Goal: Task Accomplishment & Management: Complete application form

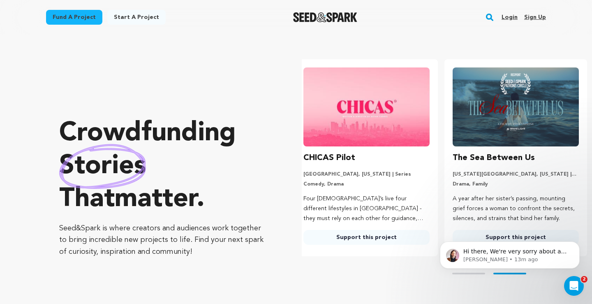
click at [511, 16] on link "Login" at bounding box center [510, 17] width 16 height 13
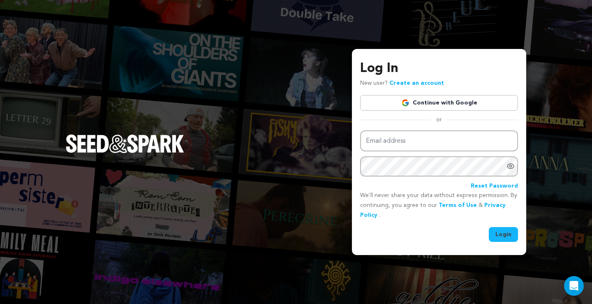
click at [405, 102] on img at bounding box center [405, 103] width 8 height 8
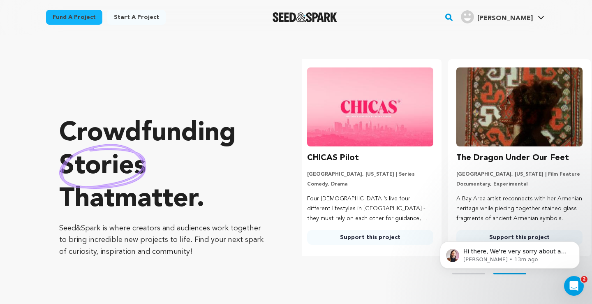
scroll to position [0, 156]
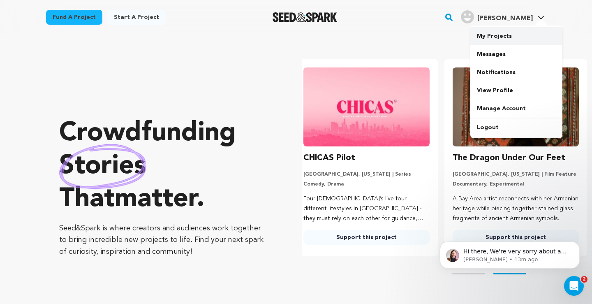
click at [491, 34] on link "My Projects" at bounding box center [516, 36] width 92 height 18
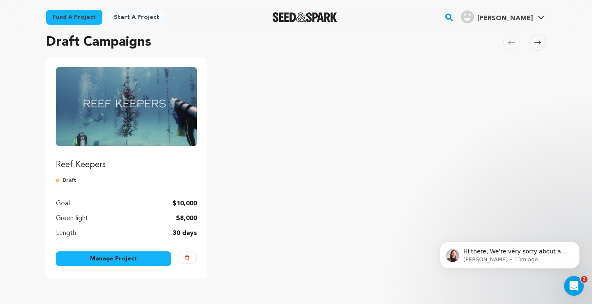
scroll to position [63, 0]
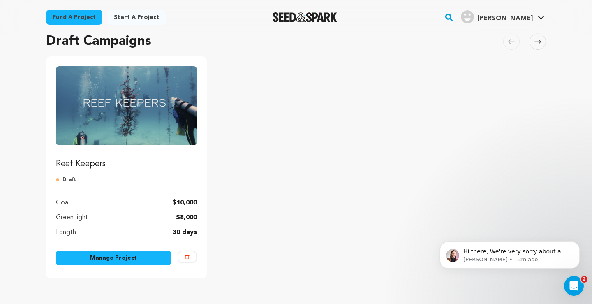
click at [127, 118] on img "Fund Reef Keepers" at bounding box center [126, 105] width 141 height 79
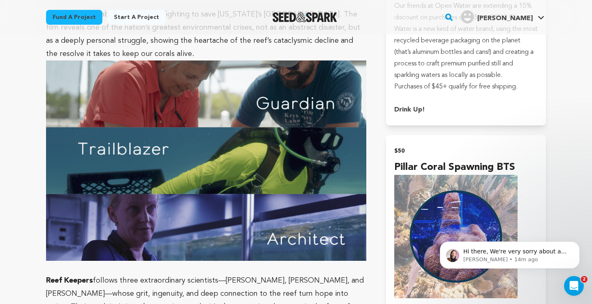
scroll to position [927, 0]
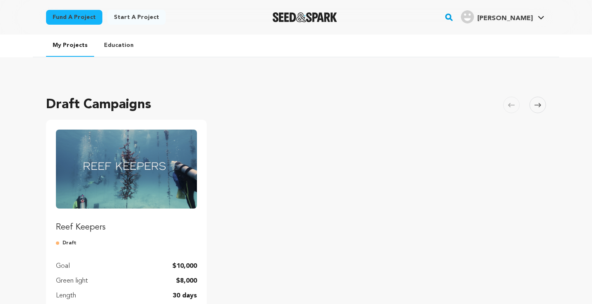
scroll to position [63, 0]
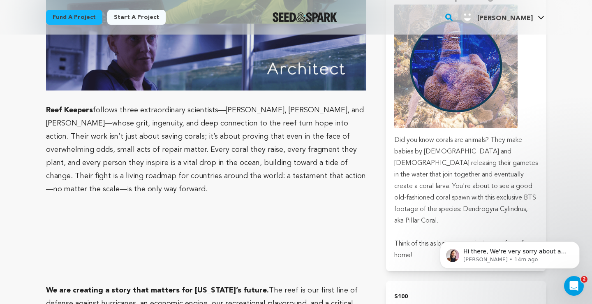
scroll to position [1015, 0]
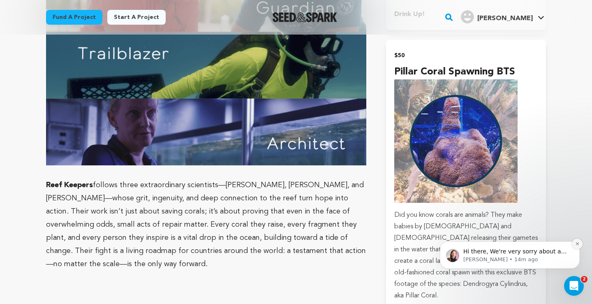
click at [575, 245] on icon "Dismiss notification" at bounding box center [577, 243] width 5 height 5
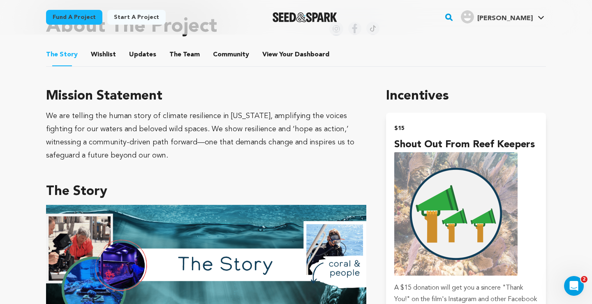
scroll to position [352, 0]
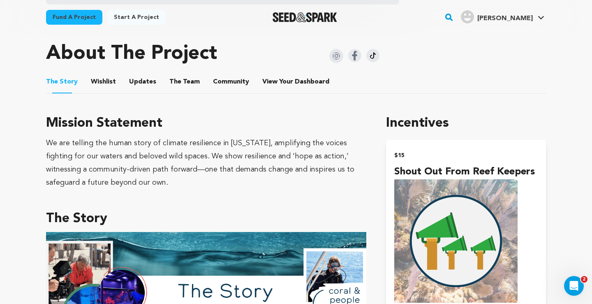
click at [181, 79] on button "The Team" at bounding box center [185, 84] width 20 height 20
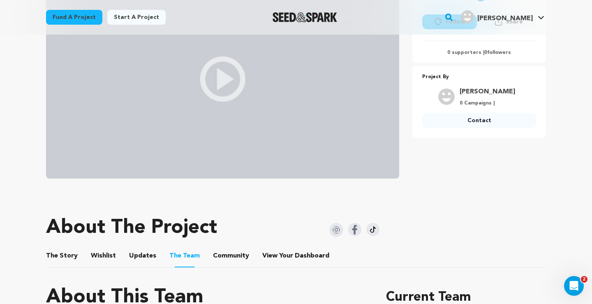
scroll to position [184, 0]
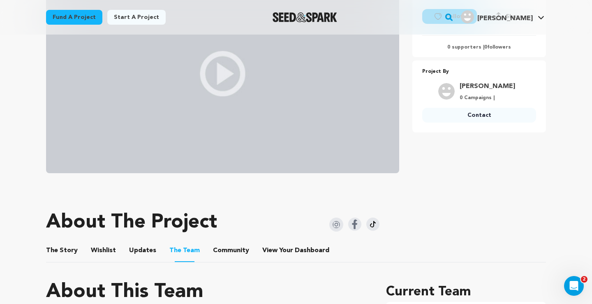
click at [221, 248] on button "Community" at bounding box center [231, 252] width 20 height 20
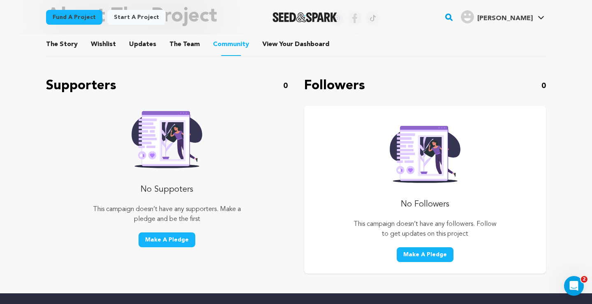
scroll to position [311, 0]
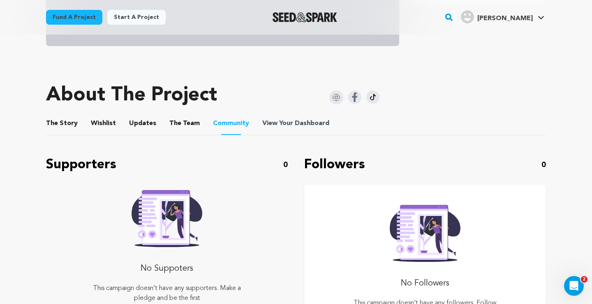
click at [281, 121] on span "View Your Dashboard" at bounding box center [296, 123] width 69 height 10
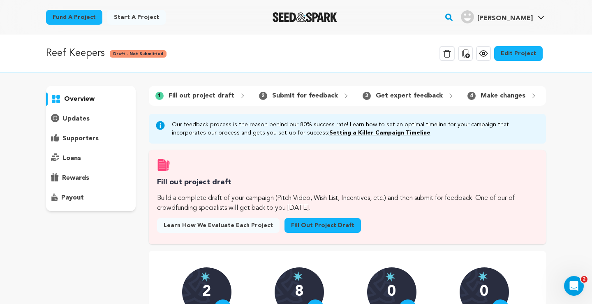
click at [470, 56] on icon at bounding box center [466, 54] width 10 height 10
click at [71, 102] on p "overview" at bounding box center [79, 99] width 30 height 10
click at [75, 158] on p "loans" at bounding box center [72, 158] width 19 height 10
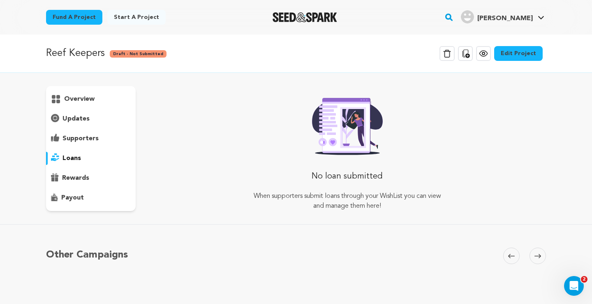
click at [79, 140] on p "supporters" at bounding box center [81, 139] width 36 height 10
click at [77, 113] on div "updates" at bounding box center [91, 118] width 90 height 13
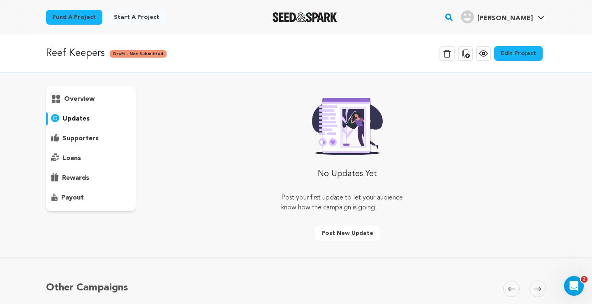
click at [79, 100] on p "overview" at bounding box center [79, 99] width 30 height 10
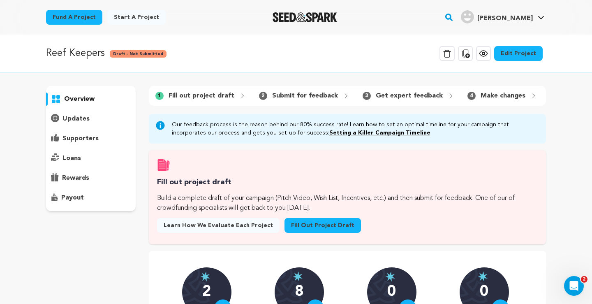
click at [84, 176] on p "rewards" at bounding box center [75, 178] width 27 height 10
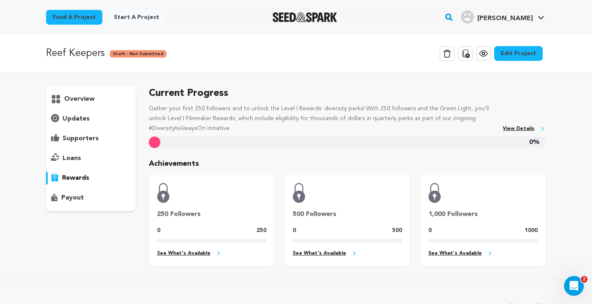
click at [82, 100] on p "overview" at bounding box center [79, 99] width 30 height 10
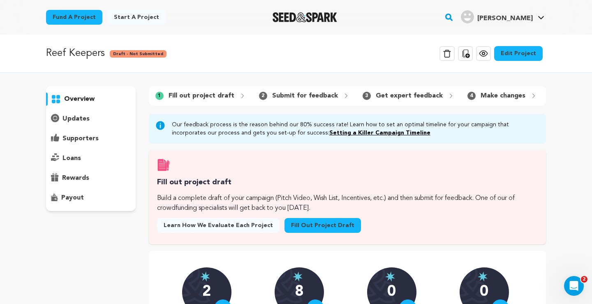
click at [298, 227] on link "Fill out project draft" at bounding box center [323, 225] width 76 height 15
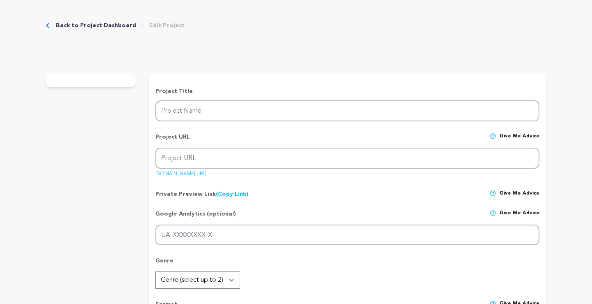
type input "Reef Keepers"
type input "reef-keepers"
type input "A tight-knit group of coral conservationists fights to restore the [US_STATE][G…"
type textarea "Amid record heat, storms, and disease, [US_STATE]’s Coral Reef is struggling to…"
type textarea "We are telling the human story of climate resilience in [US_STATE], amplifying …"
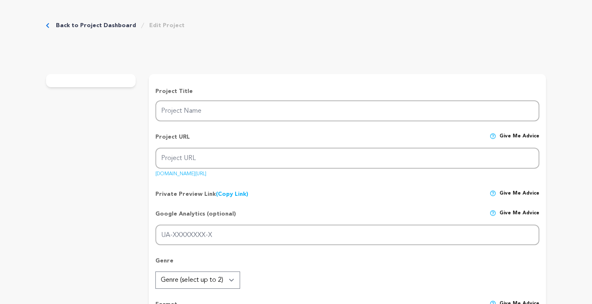
type textarea "Southern Documentary Fund is our fiscal sponsor: [URL][DOMAIN_NAME]"
radio input "true"
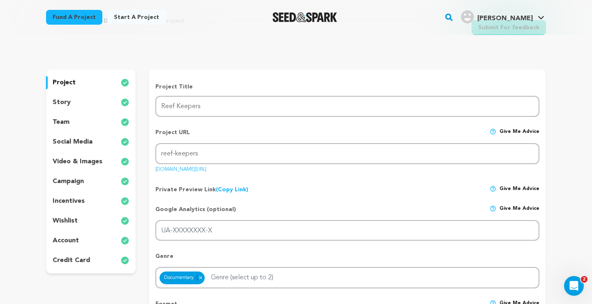
scroll to position [40, 0]
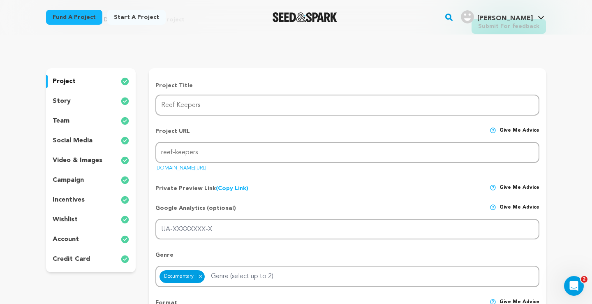
click at [105, 97] on div "story" at bounding box center [91, 101] width 90 height 13
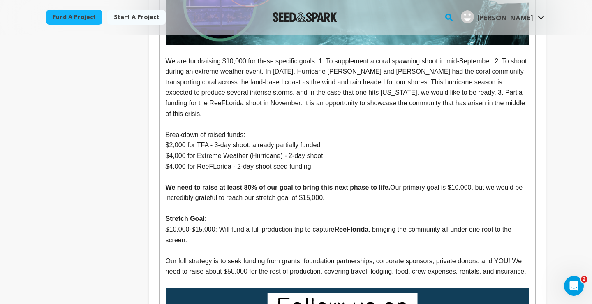
scroll to position [2104, 0]
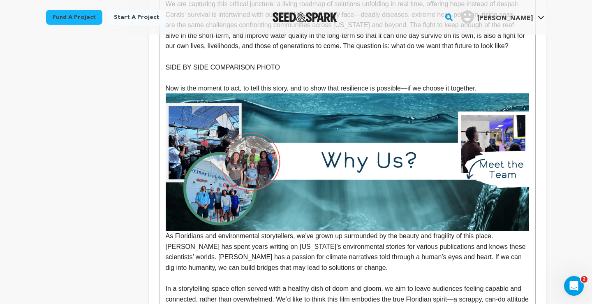
scroll to position [1009, 0]
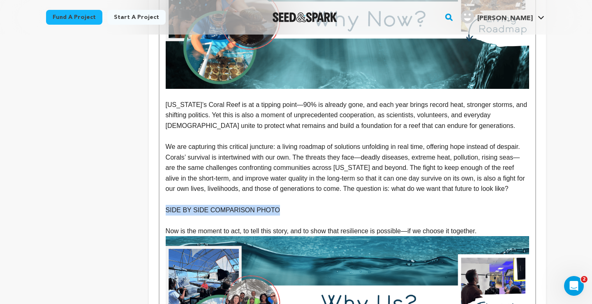
drag, startPoint x: 284, startPoint y: 211, endPoint x: 166, endPoint y: 210, distance: 117.6
click at [166, 210] on p "SIDE BY SIDE COMPARISON PHOTO" at bounding box center [348, 210] width 364 height 11
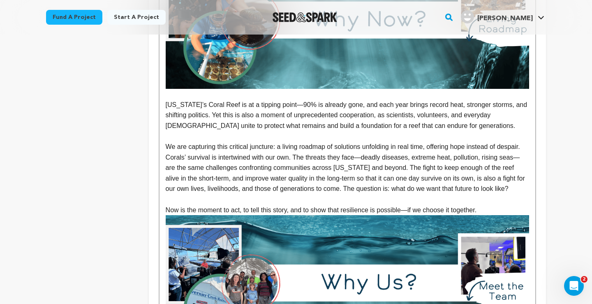
click at [268, 141] on p "To enrich screen reader interactions, please activate Accessibility in Grammarl…" at bounding box center [348, 136] width 364 height 11
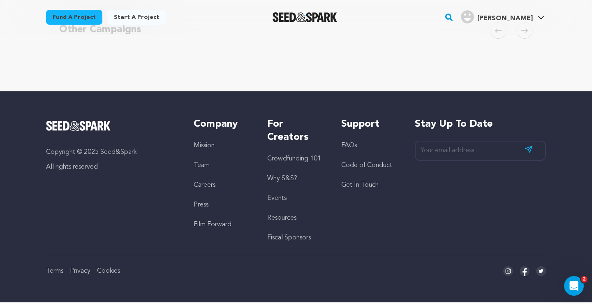
scroll to position [2503, 0]
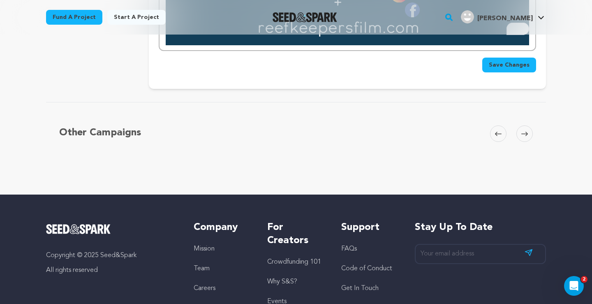
click at [499, 61] on span "Save Changes" at bounding box center [509, 65] width 41 height 8
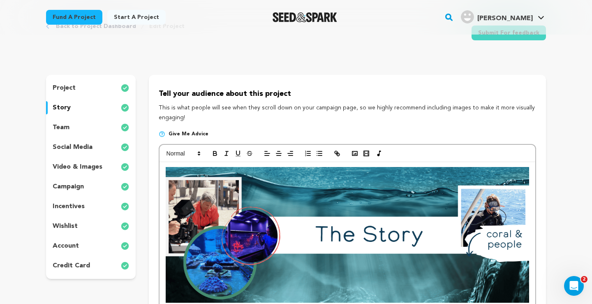
scroll to position [35, 0]
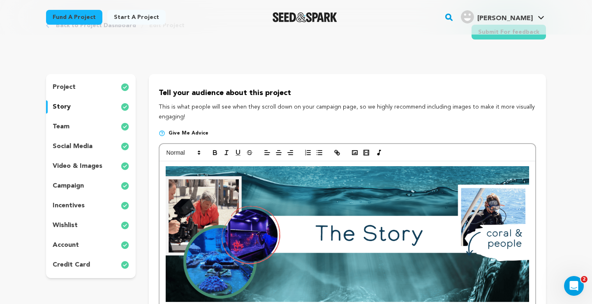
click at [135, 38] on div "Back to Project Dashboard Edit Project Submit For feedback Submit For feedback" at bounding box center [296, 34] width 500 height 54
